Goal: Task Accomplishment & Management: Manage account settings

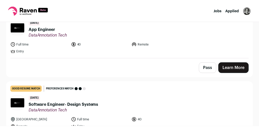
scroll to position [19, 0]
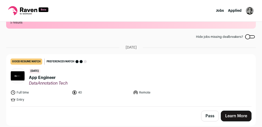
click at [248, 10] on img "Open dropdown" at bounding box center [249, 11] width 8 height 8
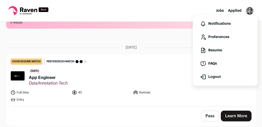
click at [230, 38] on link "Preferences" at bounding box center [225, 37] width 56 height 12
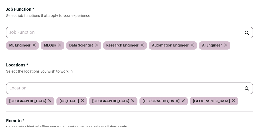
scroll to position [61, 0]
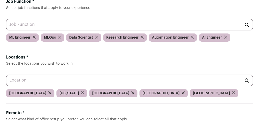
drag, startPoint x: 94, startPoint y: 27, endPoint x: 132, endPoint y: 29, distance: 37.6
click at [149, 33] on div "Automation Engineer" at bounding box center [173, 37] width 48 height 8
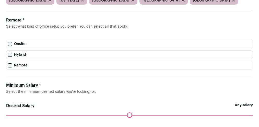
scroll to position [12, 0]
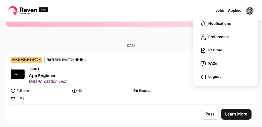
scroll to position [82, 0]
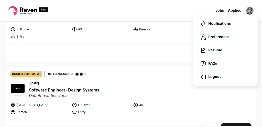
click at [110, 51] on div "Pass Learn More" at bounding box center [130, 52] width 249 height 19
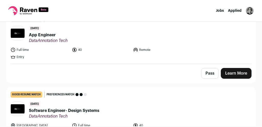
scroll to position [41, 0]
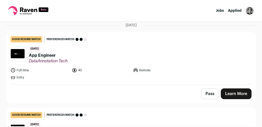
click at [234, 95] on link "Learn More" at bounding box center [235, 93] width 31 height 11
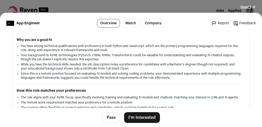
scroll to position [143, 0]
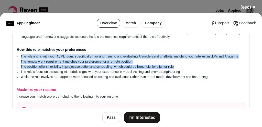
drag, startPoint x: 21, startPoint y: 54, endPoint x: 195, endPoint y: 68, distance: 174.8
click at [188, 69] on ul "The role aligns with your AI/ML focus, specifically involving training and eval…" at bounding box center [131, 66] width 220 height 25
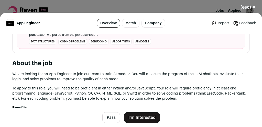
scroll to position [266, 0]
click at [147, 22] on link "Company" at bounding box center [152, 23] width 23 height 9
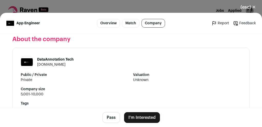
click at [134, 25] on link "Match" at bounding box center [130, 23] width 17 height 9
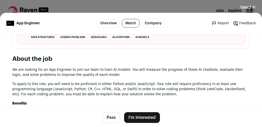
scroll to position [276, 0]
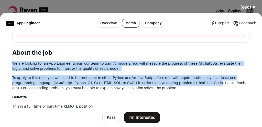
drag, startPoint x: 14, startPoint y: 64, endPoint x: 206, endPoint y: 94, distance: 194.3
click at [220, 88] on div "DataAnnotation Tech dataannotation.tech Public / Private Private Valuation Unkn…" at bounding box center [131, 75] width 262 height 634
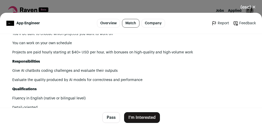
scroll to position [378, 0]
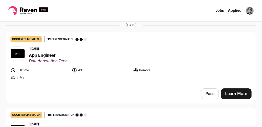
click at [208, 95] on button "Pass" at bounding box center [210, 93] width 18 height 11
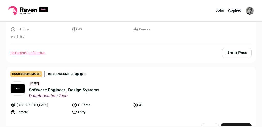
scroll to position [102, 0]
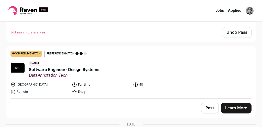
click at [206, 109] on button "Pass" at bounding box center [210, 108] width 18 height 11
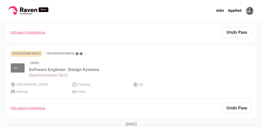
click at [47, 69] on span "Software Engineer- Design Systems" at bounding box center [64, 70] width 70 height 6
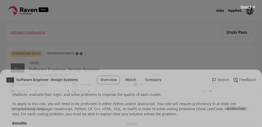
scroll to position [204, 0]
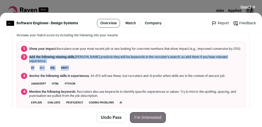
drag, startPoint x: 108, startPoint y: 67, endPoint x: 48, endPoint y: 56, distance: 60.9
click at [49, 56] on ol "1 Show your impact. Recruiters scan your most recent job or two looking for con…" at bounding box center [131, 75] width 228 height 68
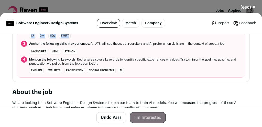
scroll to position [306, 0]
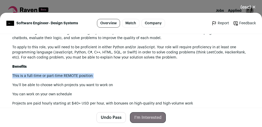
drag, startPoint x: 7, startPoint y: 74, endPoint x: 145, endPoint y: 80, distance: 138.0
click at [145, 79] on div "DataAnnotation Tech dataannotation.tech Public / Private Private Valuation Unkn…" at bounding box center [131, 44] width 262 height 634
click at [145, 80] on div "We are looking for a Software Engineer- Design Systems to join our team to trai…" at bounding box center [130, 127] width 237 height 195
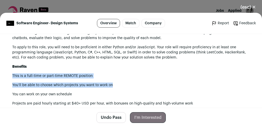
drag, startPoint x: 142, startPoint y: 84, endPoint x: 139, endPoint y: 69, distance: 15.0
click at [139, 69] on div "We are looking for a Software Engineer- Design Systems to join our team to trai…" at bounding box center [130, 127] width 237 height 195
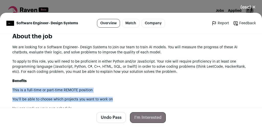
scroll to position [286, 0]
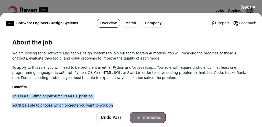
drag, startPoint x: 182, startPoint y: 73, endPoint x: 182, endPoint y: 45, distance: 28.3
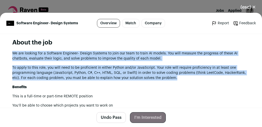
drag, startPoint x: 185, startPoint y: 80, endPoint x: 187, endPoint y: 47, distance: 33.0
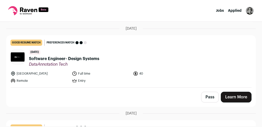
scroll to position [204, 0]
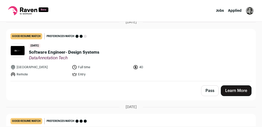
click at [211, 89] on button "Pass" at bounding box center [210, 90] width 18 height 11
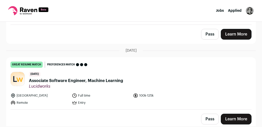
scroll to position [264, 0]
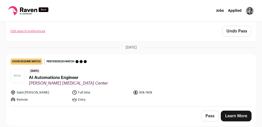
click at [63, 72] on div "14 days ago AI Automations Engineer Nuvia Dental Implant Center" at bounding box center [68, 77] width 79 height 17
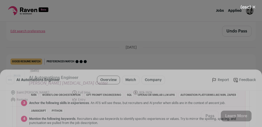
scroll to position [286, 0]
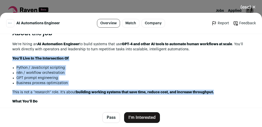
drag, startPoint x: 10, startPoint y: 54, endPoint x: 221, endPoint y: 88, distance: 214.1
click at [221, 88] on div "Nuvia Dental Implant Center nuviasmiles.com Public / Private Private Valuation …" at bounding box center [131, 67] width 262 height 638
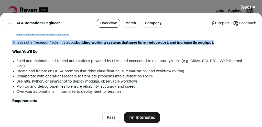
scroll to position [347, 0]
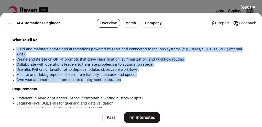
drag, startPoint x: 146, startPoint y: 81, endPoint x: 156, endPoint y: 40, distance: 42.4
click at [156, 40] on div "We’re hiring an AI Automation Engineer to build systems that use GPT-4 and othe…" at bounding box center [130, 87] width 237 height 214
click at [160, 68] on li "Use n8n, Python, or JavaScript to deploy modular, observable workflows" at bounding box center [132, 69] width 233 height 5
drag, startPoint x: 155, startPoint y: 78, endPoint x: 170, endPoint y: 40, distance: 41.1
click at [170, 40] on div "We’re hiring an AI Automation Engineer to build systems that use GPT-4 and othe…" at bounding box center [130, 87] width 237 height 214
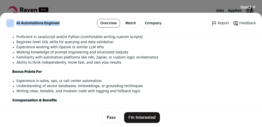
scroll to position [383, 0]
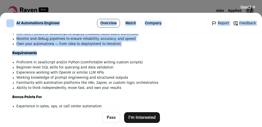
drag, startPoint x: 42, startPoint y: 31, endPoint x: 144, endPoint y: 55, distance: 105.2
click at [143, 54] on main "AI Automations Engineer Overview Match Company Report Feedback Report Feedback …" at bounding box center [131, 70] width 262 height 114
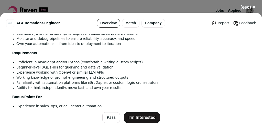
click at [157, 85] on li "Ability to think independently, move fast, and own your results" at bounding box center [132, 87] width 233 height 5
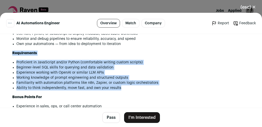
drag, startPoint x: 154, startPoint y: 90, endPoint x: 146, endPoint y: 42, distance: 48.9
click at [146, 42] on div "We’re hiring an AI Automation Engineer to build systems that use GPT-4 and othe…" at bounding box center [130, 51] width 237 height 214
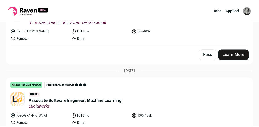
scroll to position [346, 0]
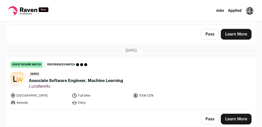
click at [251, 12] on img "Open dropdown" at bounding box center [249, 11] width 8 height 8
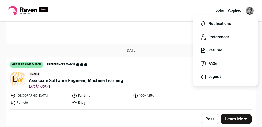
click at [219, 39] on link "Preferences" at bounding box center [225, 37] width 56 height 12
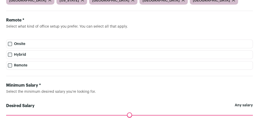
scroll to position [12, 0]
drag, startPoint x: 135, startPoint y: 110, endPoint x: 219, endPoint y: 95, distance: 85.2
paste textarea
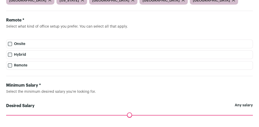
type textarea "**********"
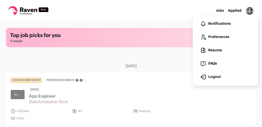
click at [232, 33] on link "Preferences" at bounding box center [225, 37] width 56 height 12
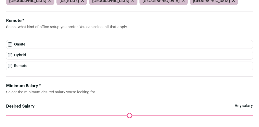
scroll to position [154, 0]
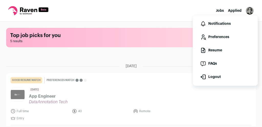
drag, startPoint x: 177, startPoint y: 72, endPoint x: 173, endPoint y: 73, distance: 3.4
click at [68, 46] on header "Top job picks for you 5 results" at bounding box center [130, 37] width 249 height 19
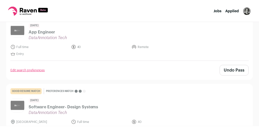
scroll to position [102, 0]
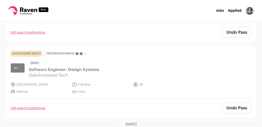
click at [36, 32] on link "Edit search preferences" at bounding box center [27, 32] width 35 height 4
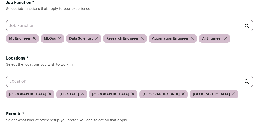
scroll to position [61, 0]
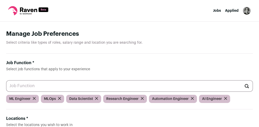
drag, startPoint x: 116, startPoint y: 67, endPoint x: 122, endPoint y: 66, distance: 6.2
click at [116, 80] on input "Job Function * Select job functions that apply to your experience" at bounding box center [129, 85] width 247 height 11
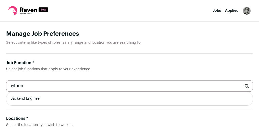
type input "python"
click at [154, 33] on h1 "Manage Job Preferences" at bounding box center [129, 34] width 247 height 8
